Goal: Transaction & Acquisition: Purchase product/service

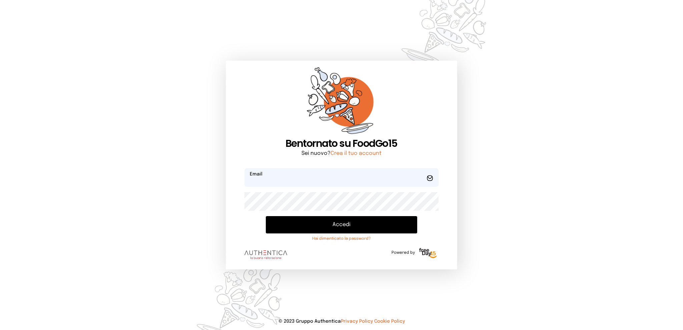
type input "**********"
click at [325, 223] on button "Accedi" at bounding box center [341, 224] width 151 height 17
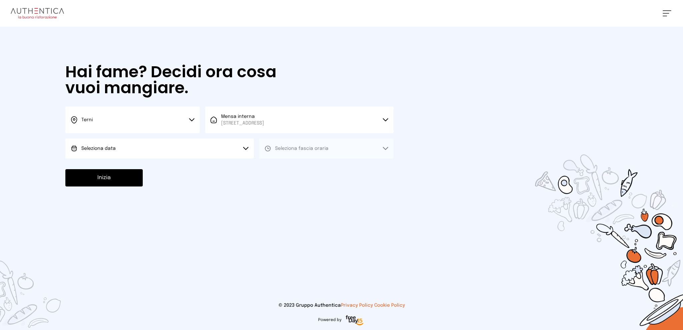
click at [168, 149] on button "Seleziona data" at bounding box center [159, 149] width 188 height 20
click at [162, 167] on li "[DATE], [DATE]" at bounding box center [159, 167] width 188 height 17
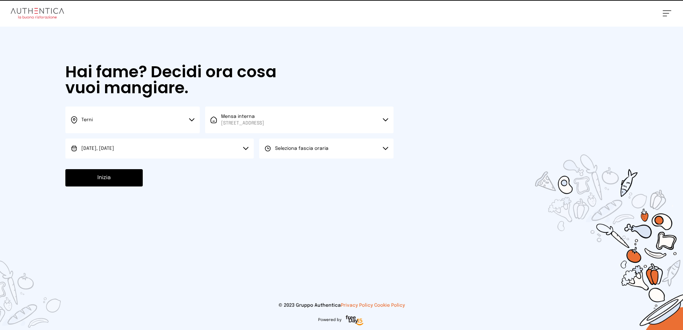
click at [304, 150] on span "Seleziona fascia oraria" at bounding box center [301, 148] width 53 height 5
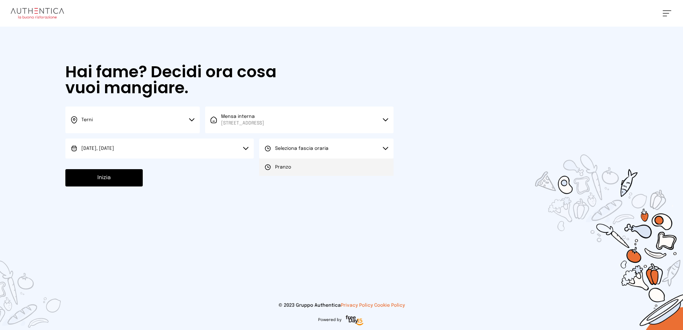
click at [300, 166] on li "Pranzo" at bounding box center [326, 167] width 134 height 17
click at [107, 178] on button "Inizia" at bounding box center [103, 177] width 77 height 17
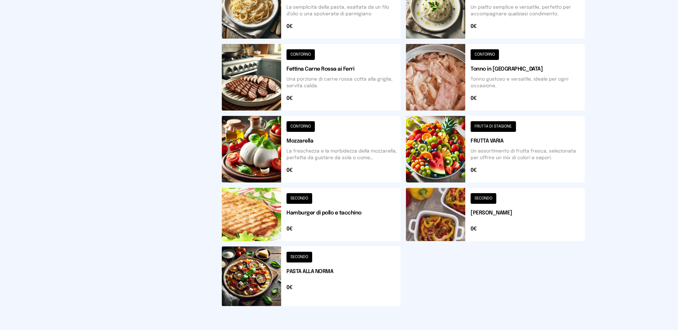
scroll to position [100, 0]
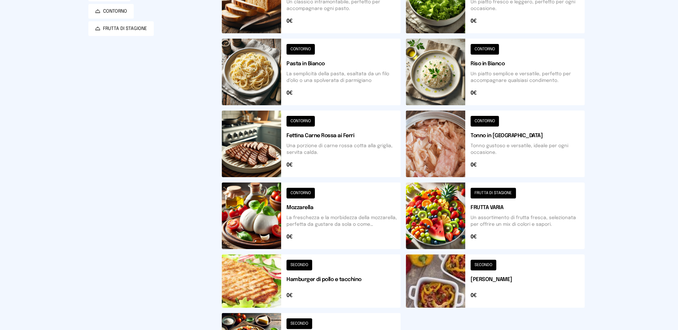
click at [515, 73] on button at bounding box center [495, 72] width 179 height 67
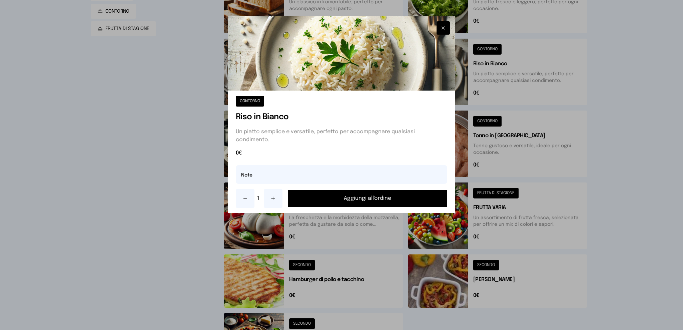
click at [330, 197] on button "Aggiungi all'ordine" at bounding box center [368, 198] width 160 height 17
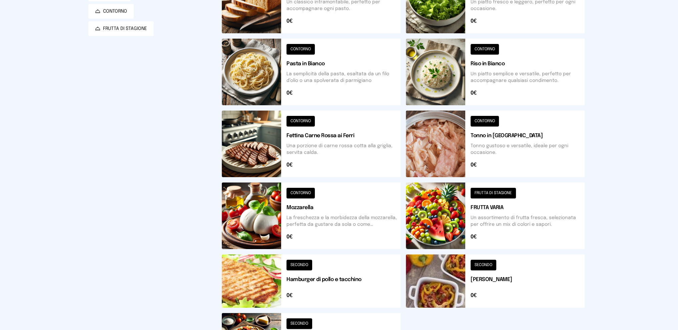
click at [340, 277] on button at bounding box center [311, 281] width 179 height 53
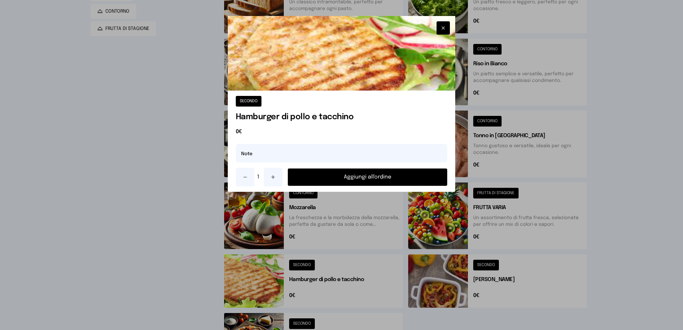
click at [353, 176] on button "Aggiungi all'ordine" at bounding box center [368, 177] width 160 height 17
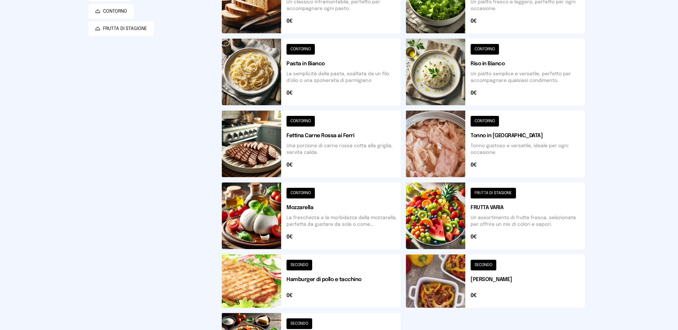
scroll to position [133, 0]
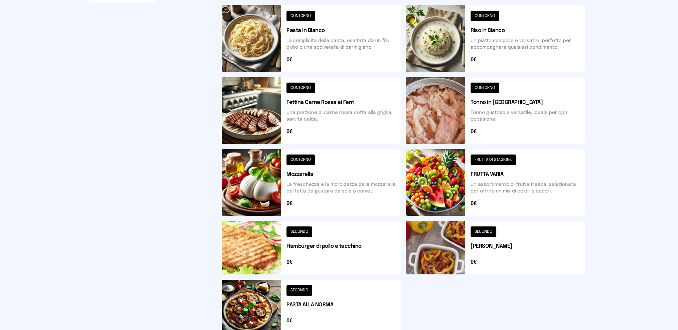
click at [536, 244] on button at bounding box center [495, 247] width 179 height 53
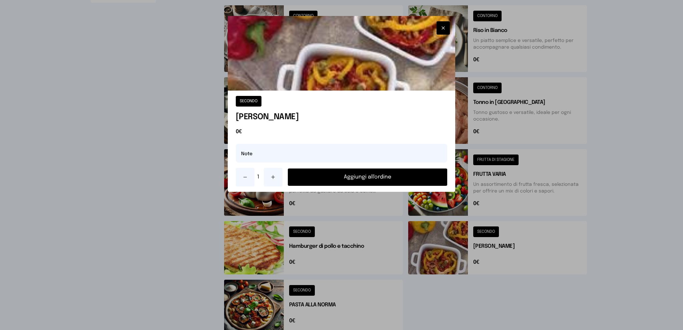
click at [274, 180] on icon at bounding box center [272, 177] width 5 height 5
click at [336, 177] on button "Aggiungi all'ordine" at bounding box center [368, 177] width 160 height 17
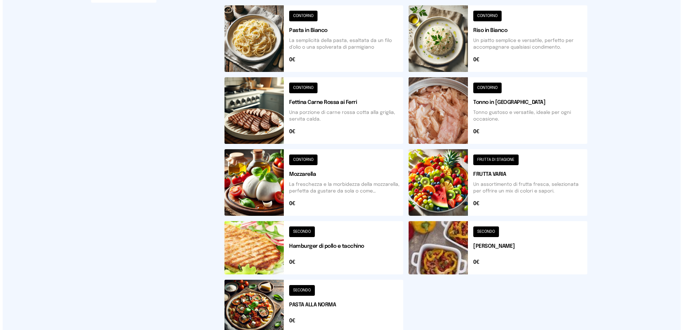
scroll to position [0, 0]
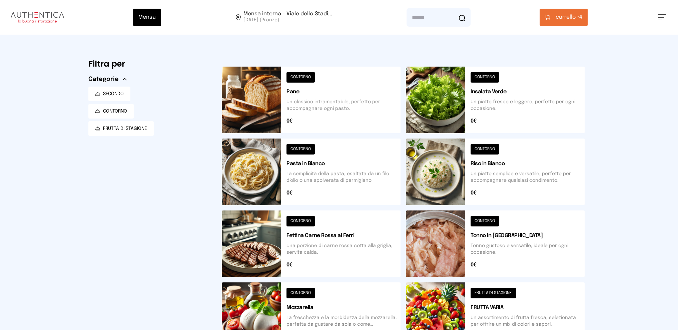
click at [559, 14] on span "carrello •" at bounding box center [567, 17] width 24 height 8
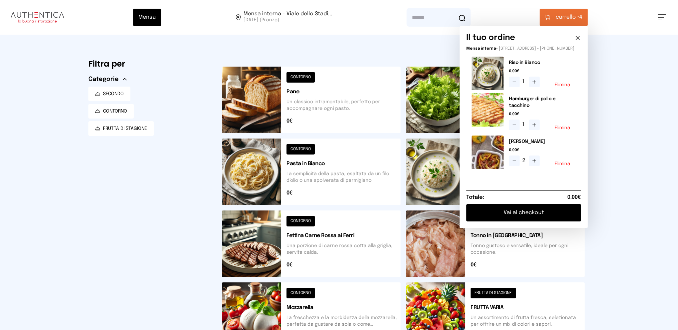
click at [517, 210] on button "Vai al checkout" at bounding box center [523, 212] width 115 height 17
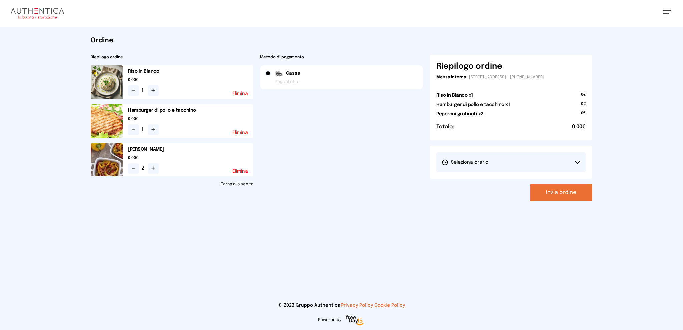
click at [525, 158] on button "Seleziona orario" at bounding box center [510, 162] width 149 height 20
click at [508, 178] on li "1° Turno (13:00 - 15:00)" at bounding box center [510, 180] width 149 height 17
click at [547, 188] on button "Invia ordine" at bounding box center [561, 192] width 62 height 17
